Goal: Find contact information: Find contact information

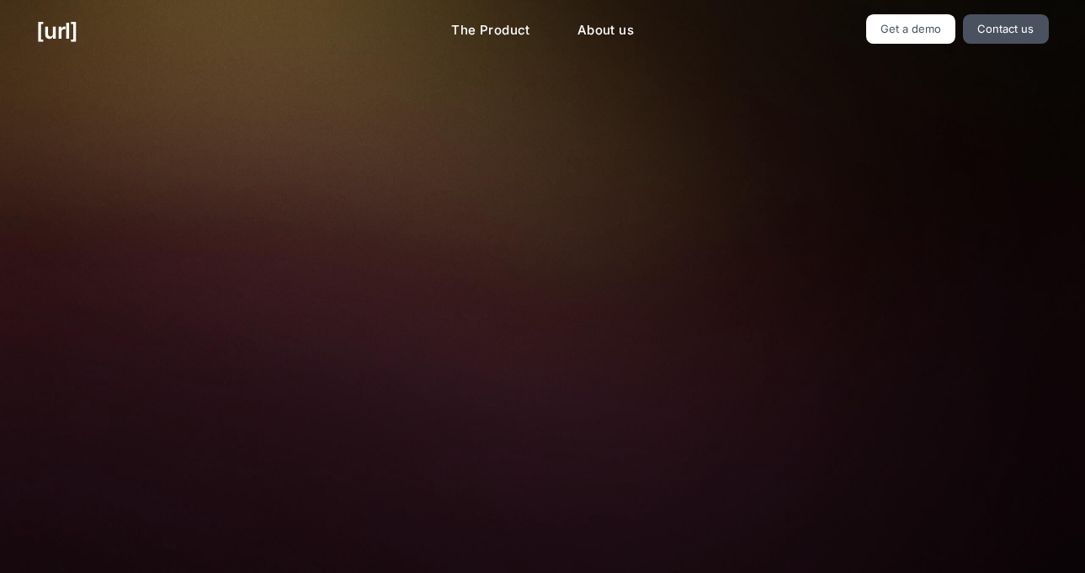
click at [610, 116] on h2 "Turn your cameras into AI agents for better retail performance" at bounding box center [542, 135] width 551 height 66
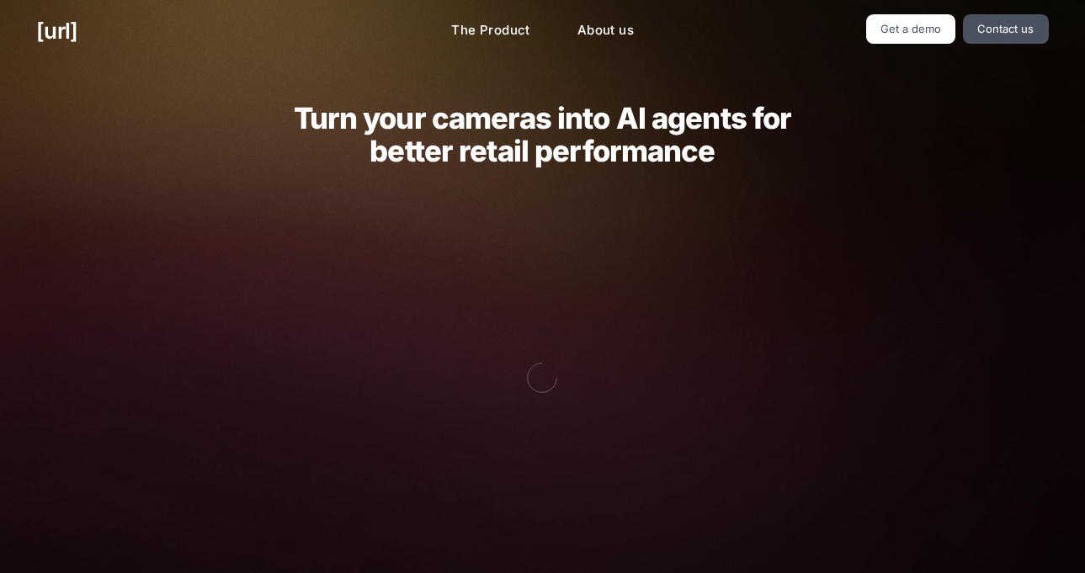
click at [283, 166] on h2 "Turn your cameras into AI agents for better retail performance" at bounding box center [542, 135] width 551 height 66
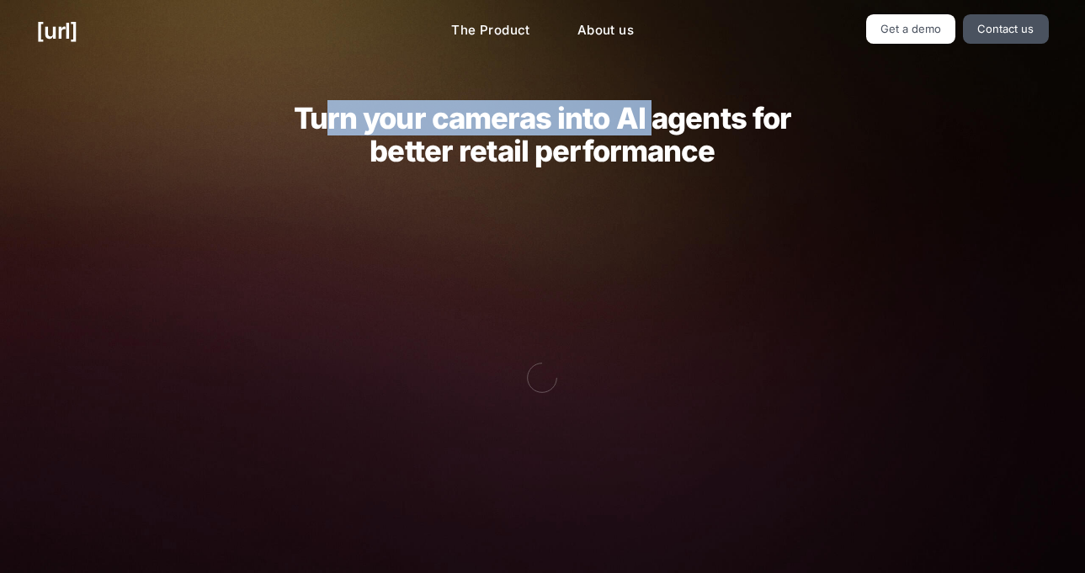
drag, startPoint x: 321, startPoint y: 127, endPoint x: 652, endPoint y: 126, distance: 330.8
click at [652, 126] on h2 "Turn your cameras into AI agents for better retail performance" at bounding box center [542, 135] width 551 height 66
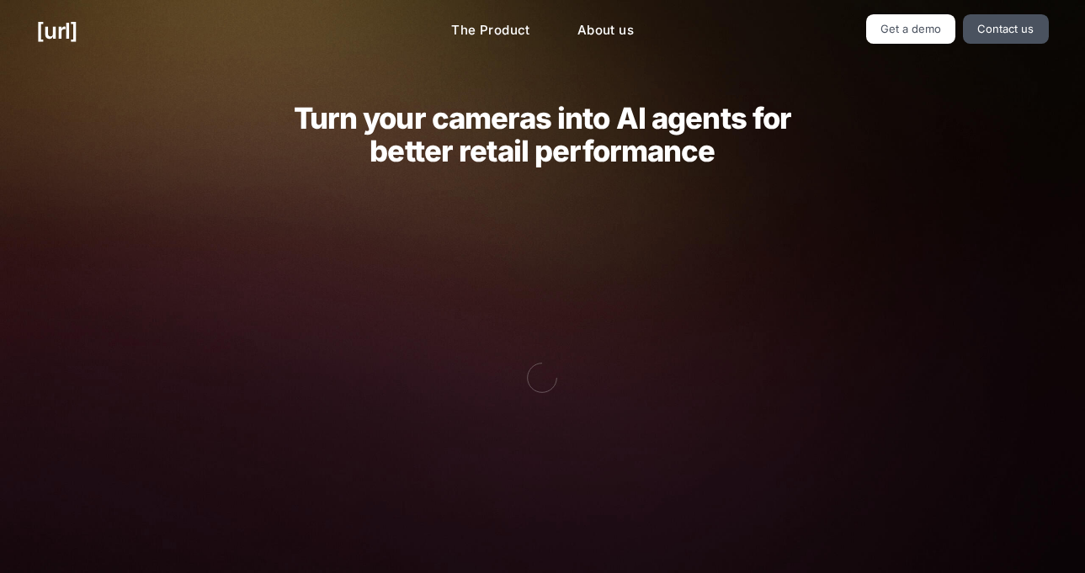
click at [148, 164] on div "Turn your cameras into AI agents for better retail performance Your cameras see…" at bounding box center [542, 567] width 1085 height 1011
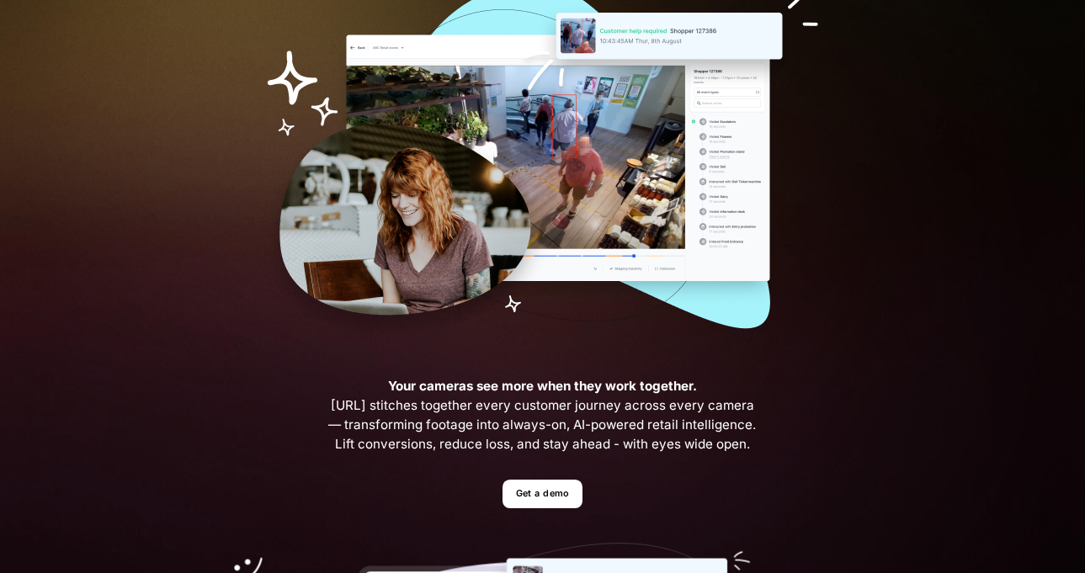
scroll to position [397, 0]
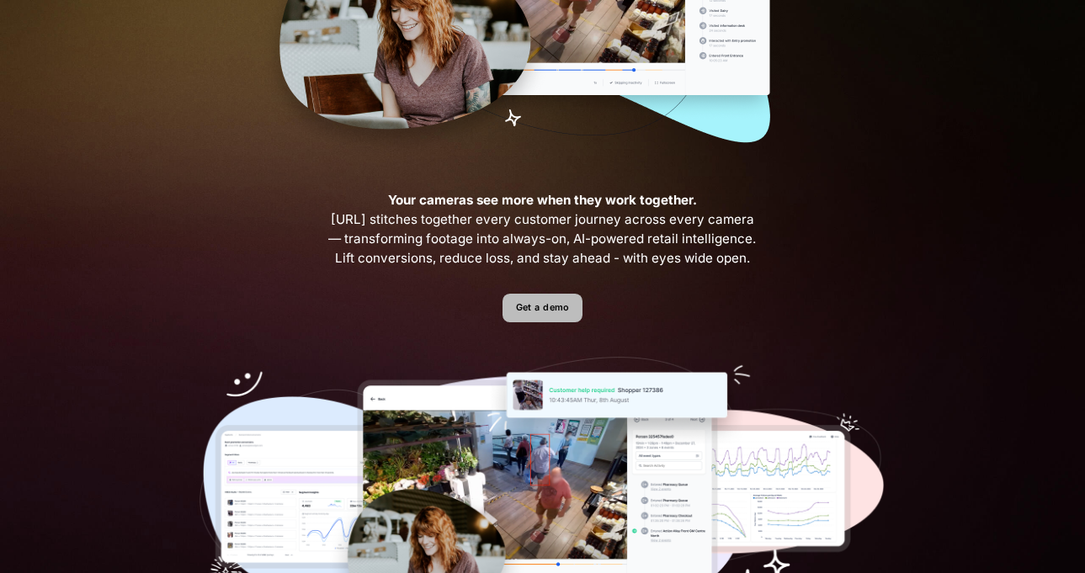
click at [564, 304] on link "Get a demo" at bounding box center [543, 308] width 80 height 29
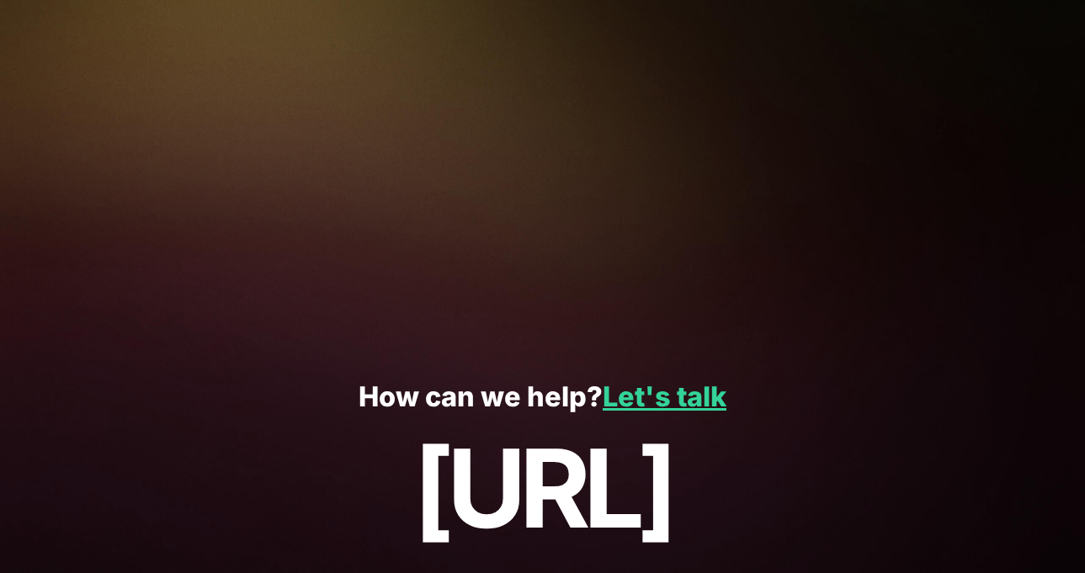
scroll to position [263, 0]
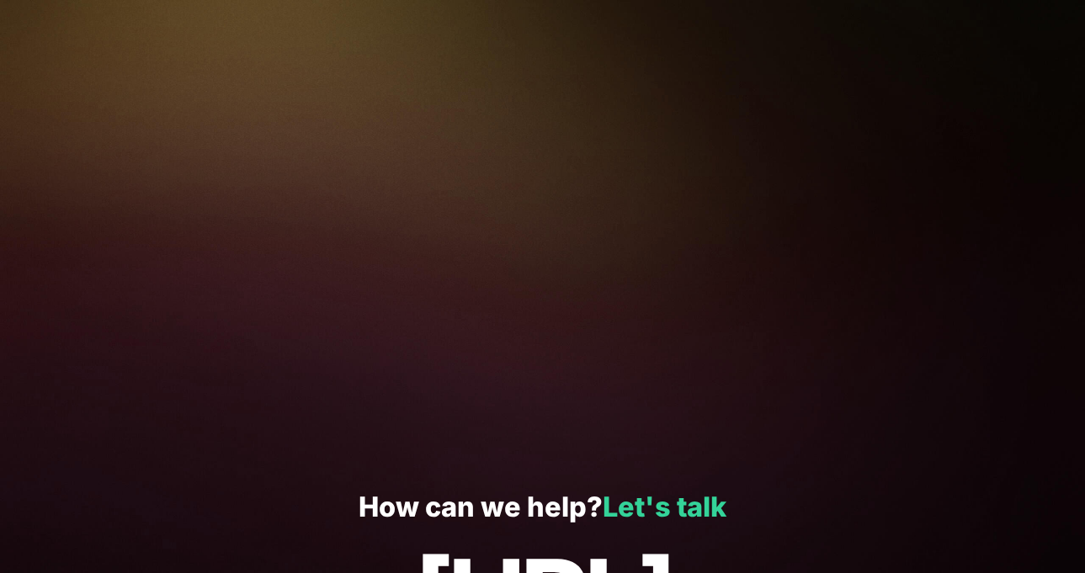
click at [649, 509] on link "Let's talk" at bounding box center [665, 507] width 124 height 33
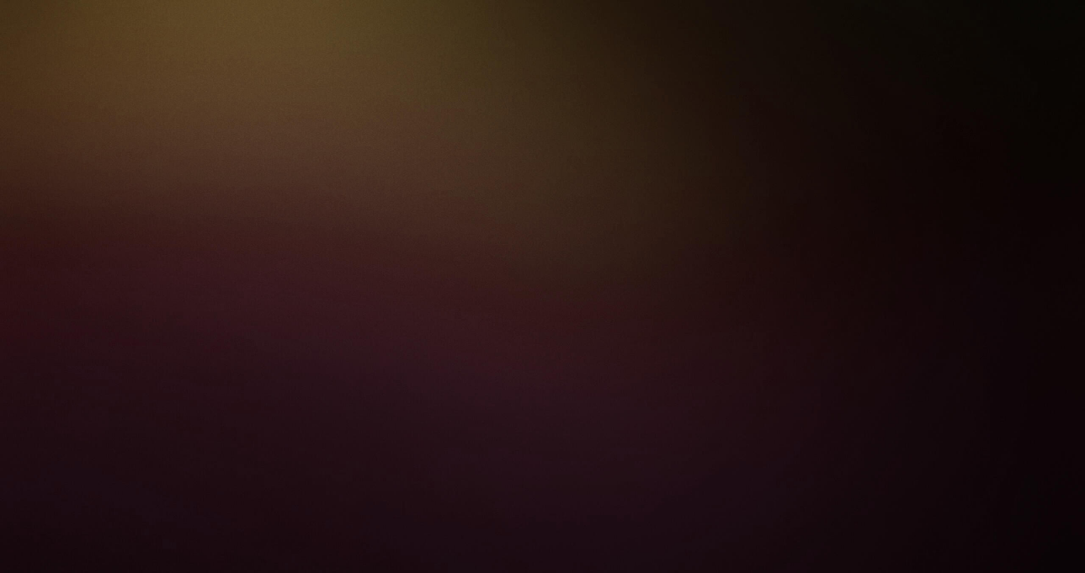
scroll to position [0, 0]
